Goal: Information Seeking & Learning: Learn about a topic

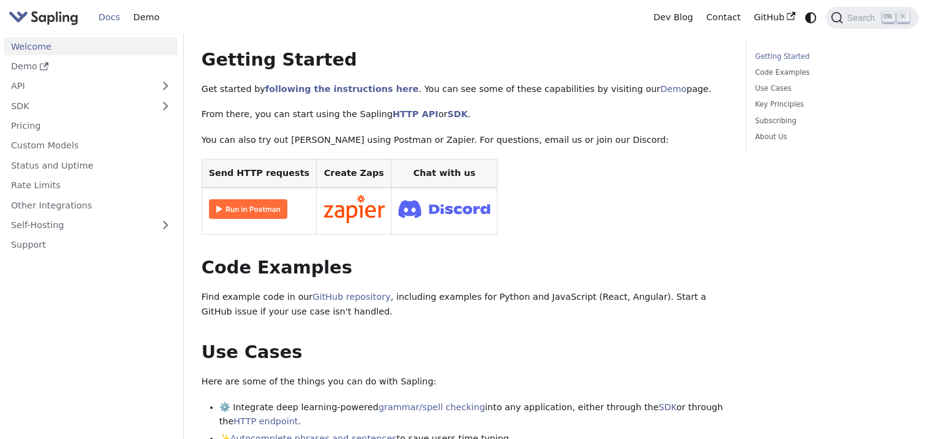
scroll to position [72, 0]
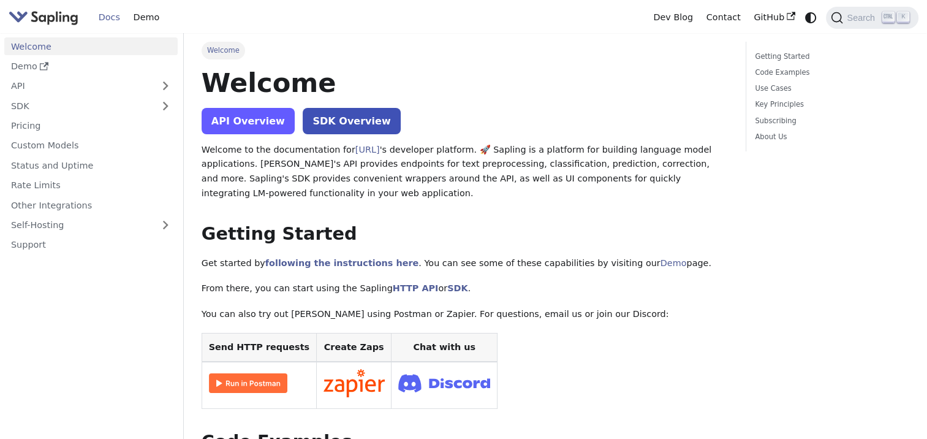
click at [235, 121] on link "API Overview" at bounding box center [248, 121] width 93 height 26
click at [40, 64] on icon "Docs sidebar" at bounding box center [44, 66] width 9 height 9
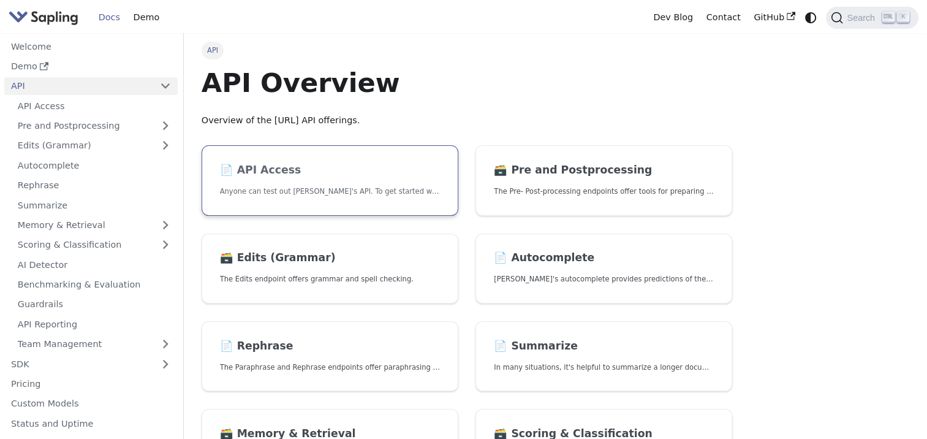
click at [352, 184] on link "📄️ API Access Anyone can test out Sapling's API. To get started with the API, s…" at bounding box center [330, 180] width 257 height 70
